Goal: Transaction & Acquisition: Purchase product/service

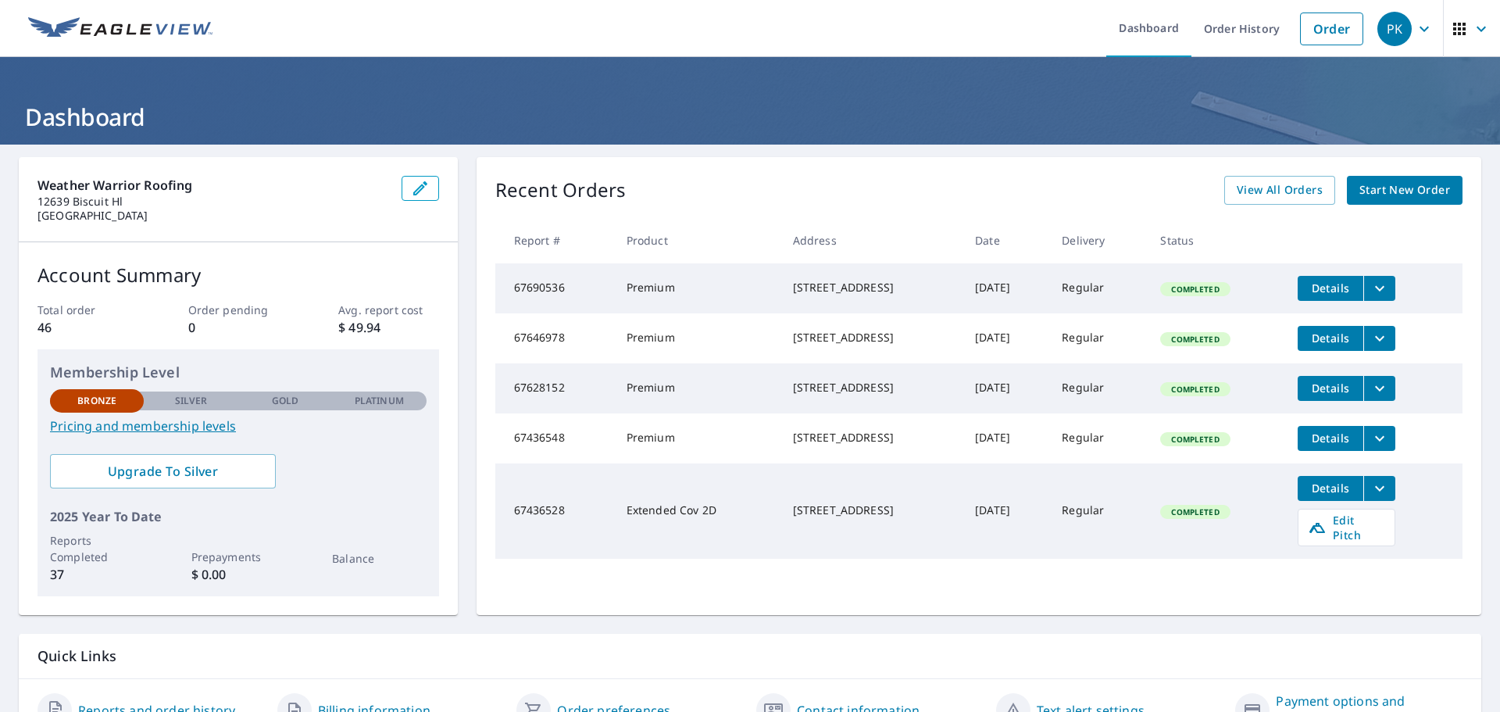
click at [1391, 188] on span "Start New Order" at bounding box center [1404, 190] width 91 height 20
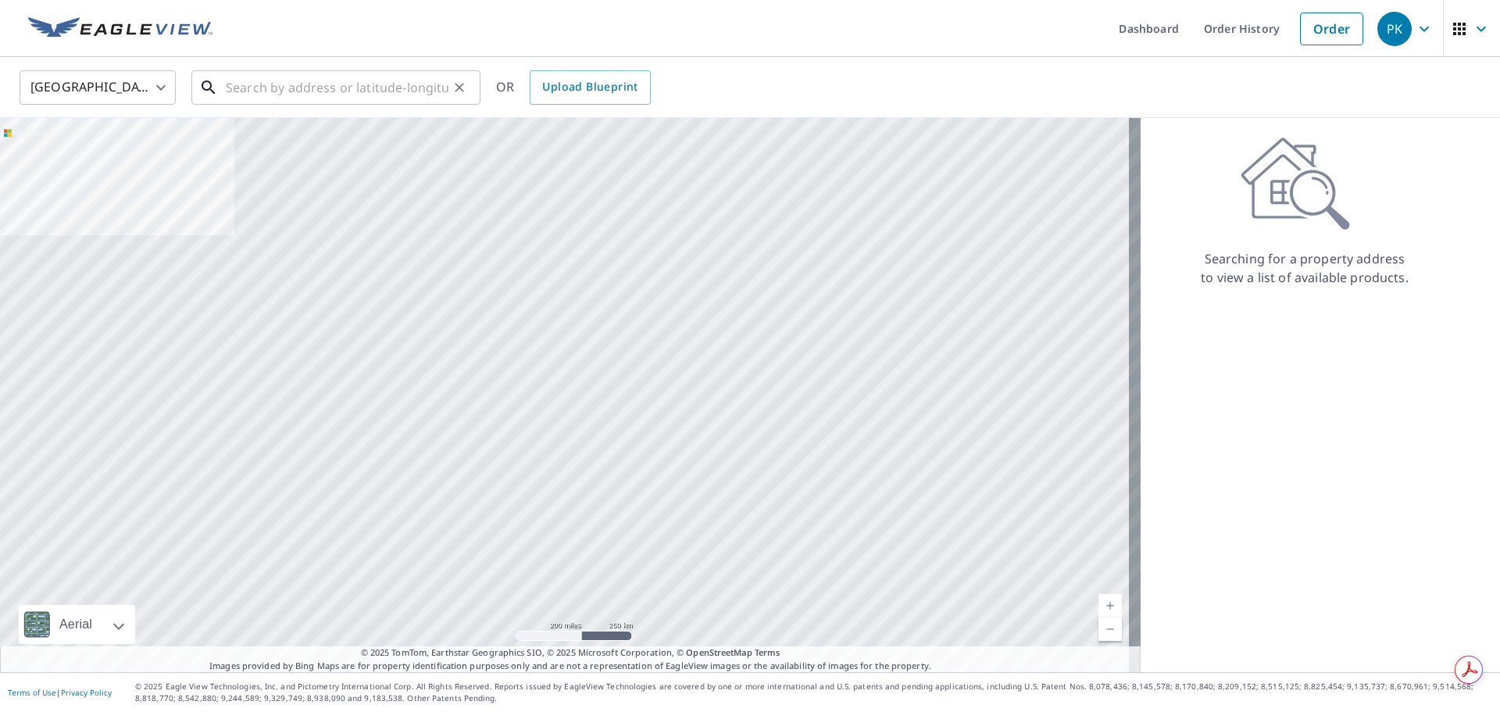
click at [286, 92] on input "text" at bounding box center [337, 88] width 223 height 44
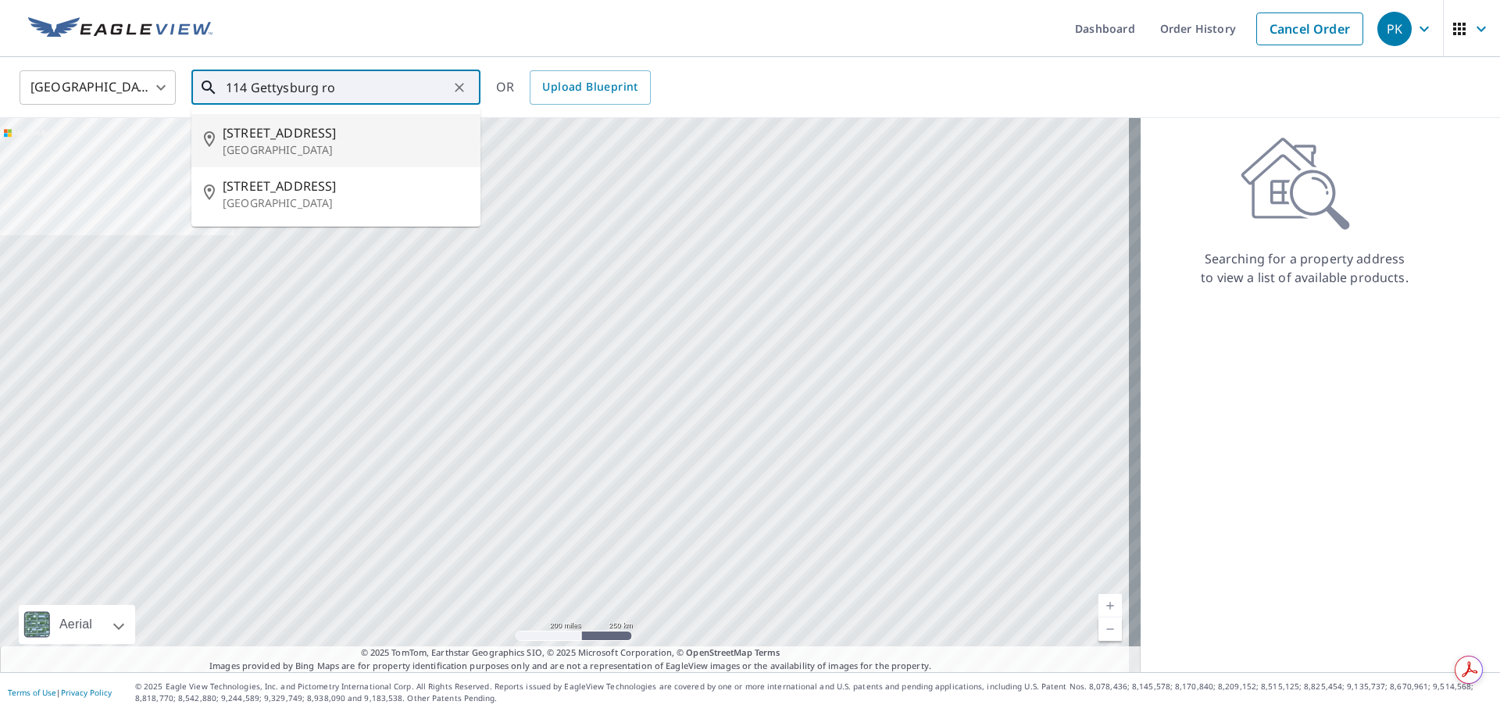
click at [306, 139] on span "[STREET_ADDRESS]" at bounding box center [345, 132] width 245 height 19
type input "[STREET_ADDRESS]"
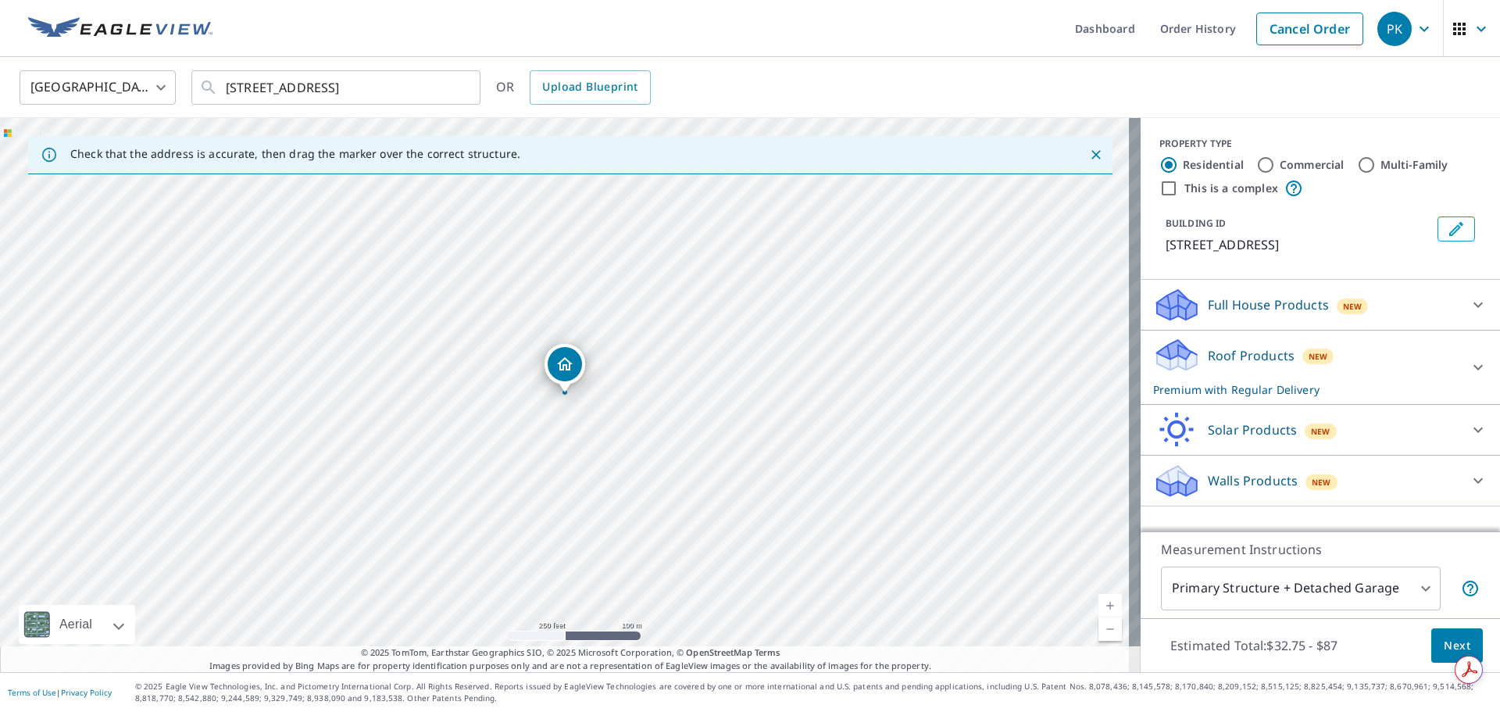
click at [1444, 643] on span "Next" at bounding box center [1457, 646] width 27 height 20
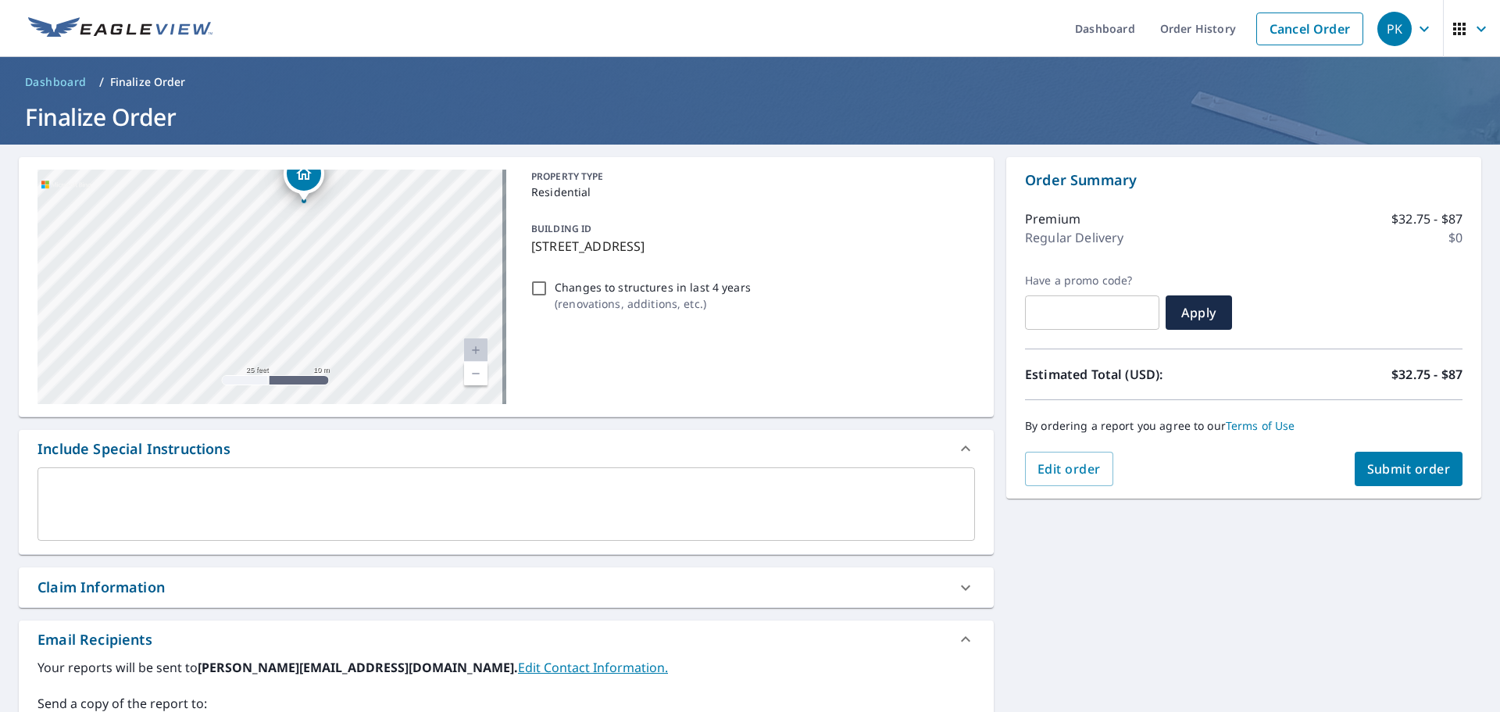
drag, startPoint x: 126, startPoint y: 303, endPoint x: 395, endPoint y: 423, distance: 295.1
click at [395, 423] on div "[STREET_ADDRESS] Aerial Road A standard road map Aerial A detailed look from ab…" at bounding box center [506, 544] width 975 height 774
drag, startPoint x: 310, startPoint y: 212, endPoint x: 387, endPoint y: 374, distance: 178.9
click at [317, 247] on div "[STREET_ADDRESS]" at bounding box center [271, 287] width 469 height 234
drag, startPoint x: 387, startPoint y: 374, endPoint x: 430, endPoint y: 444, distance: 82.8
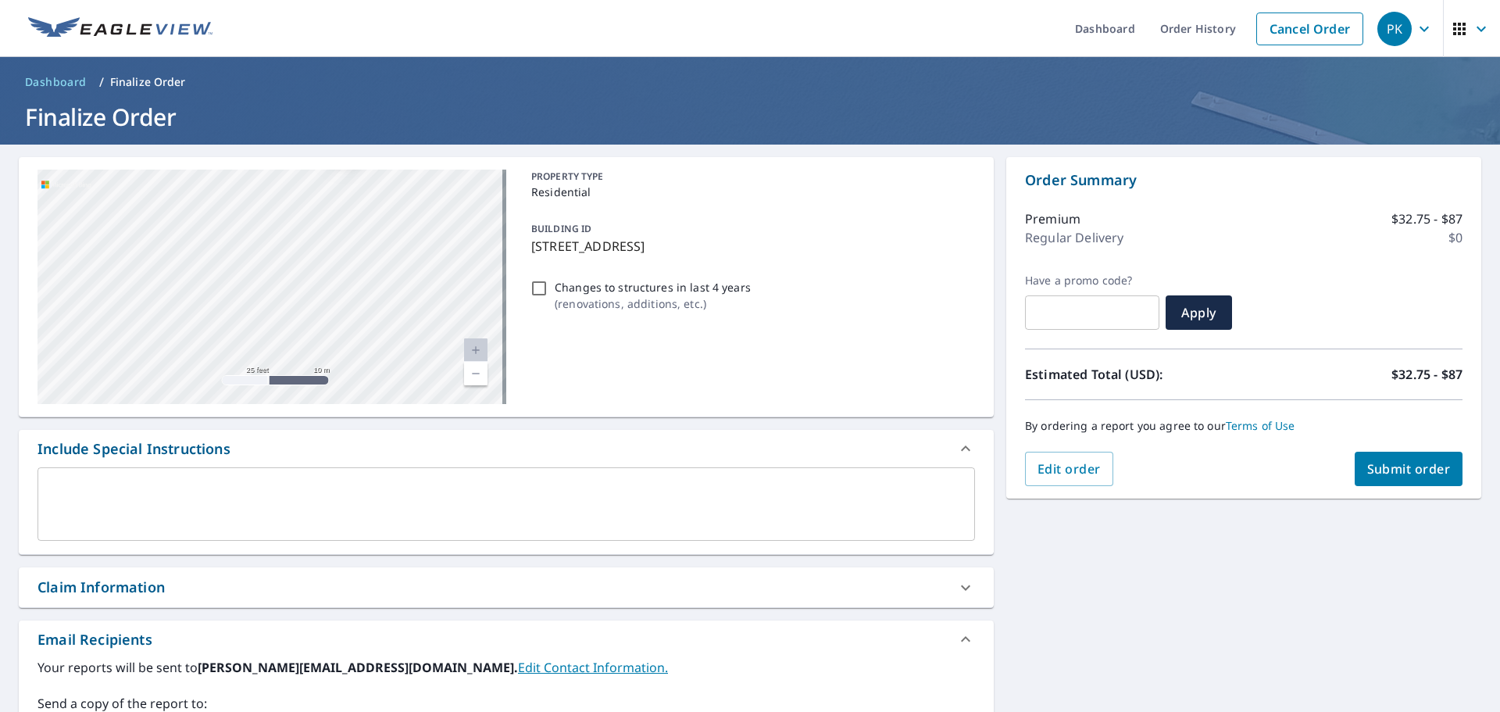
click at [430, 444] on div "[STREET_ADDRESS] Aerial Road A standard road map Aerial A detailed look from ab…" at bounding box center [506, 544] width 975 height 774
click at [1395, 464] on span "Submit order" at bounding box center [1409, 468] width 84 height 17
checkbox input "true"
